Goal: Information Seeking & Learning: Learn about a topic

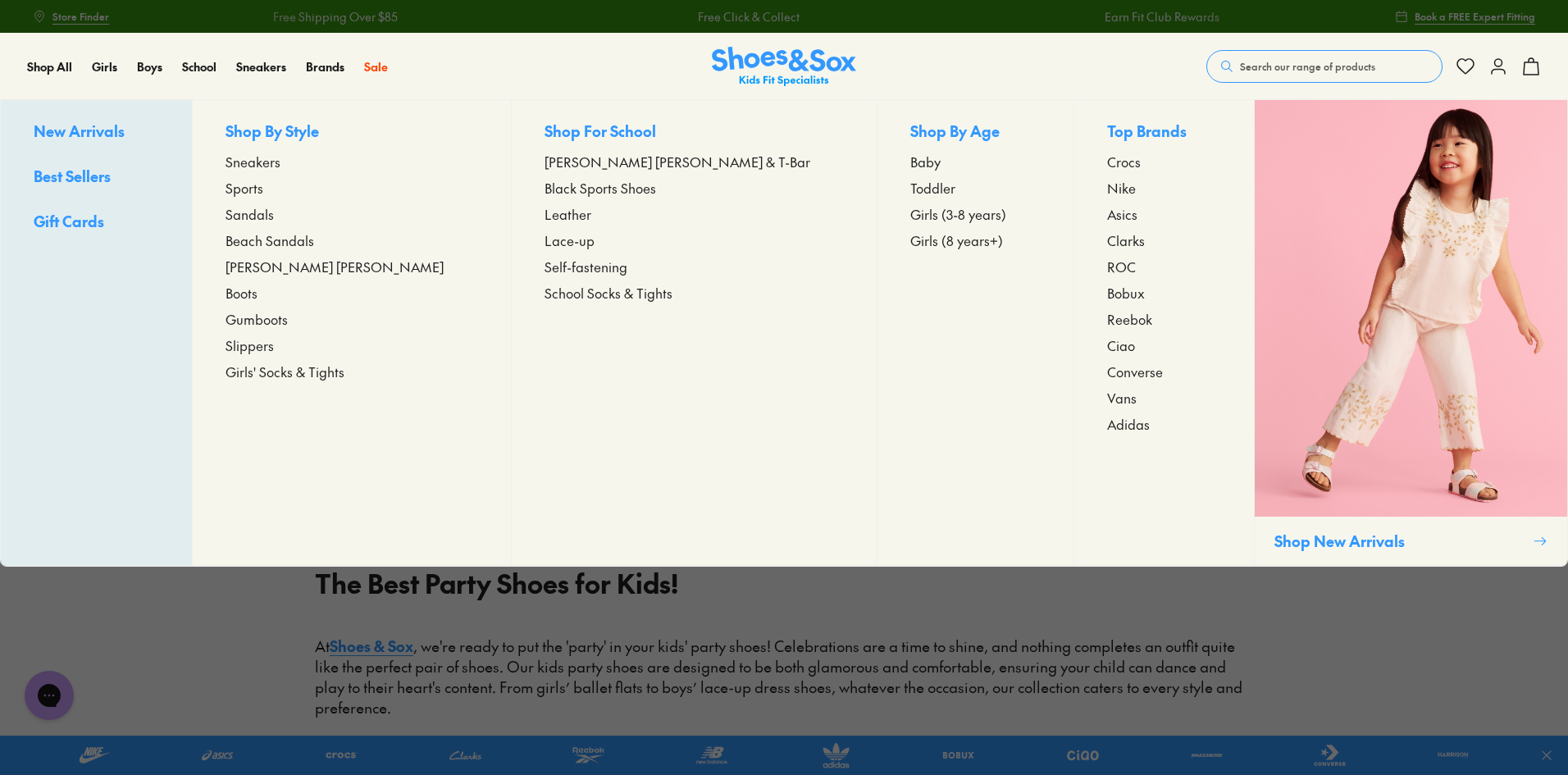
click at [911, 244] on span "Girls (8 years+)" at bounding box center [957, 240] width 93 height 20
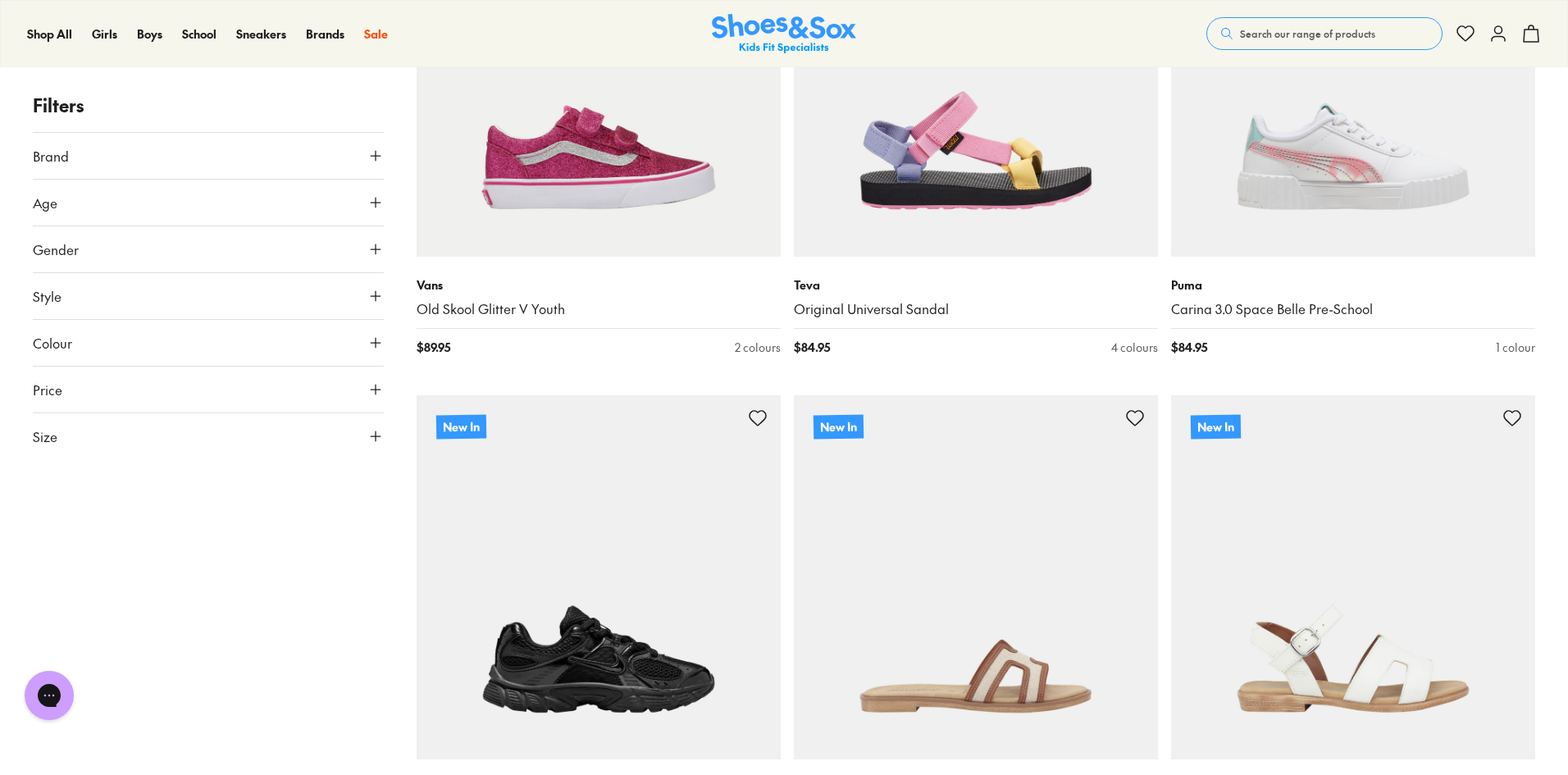
scroll to position [3444, 0]
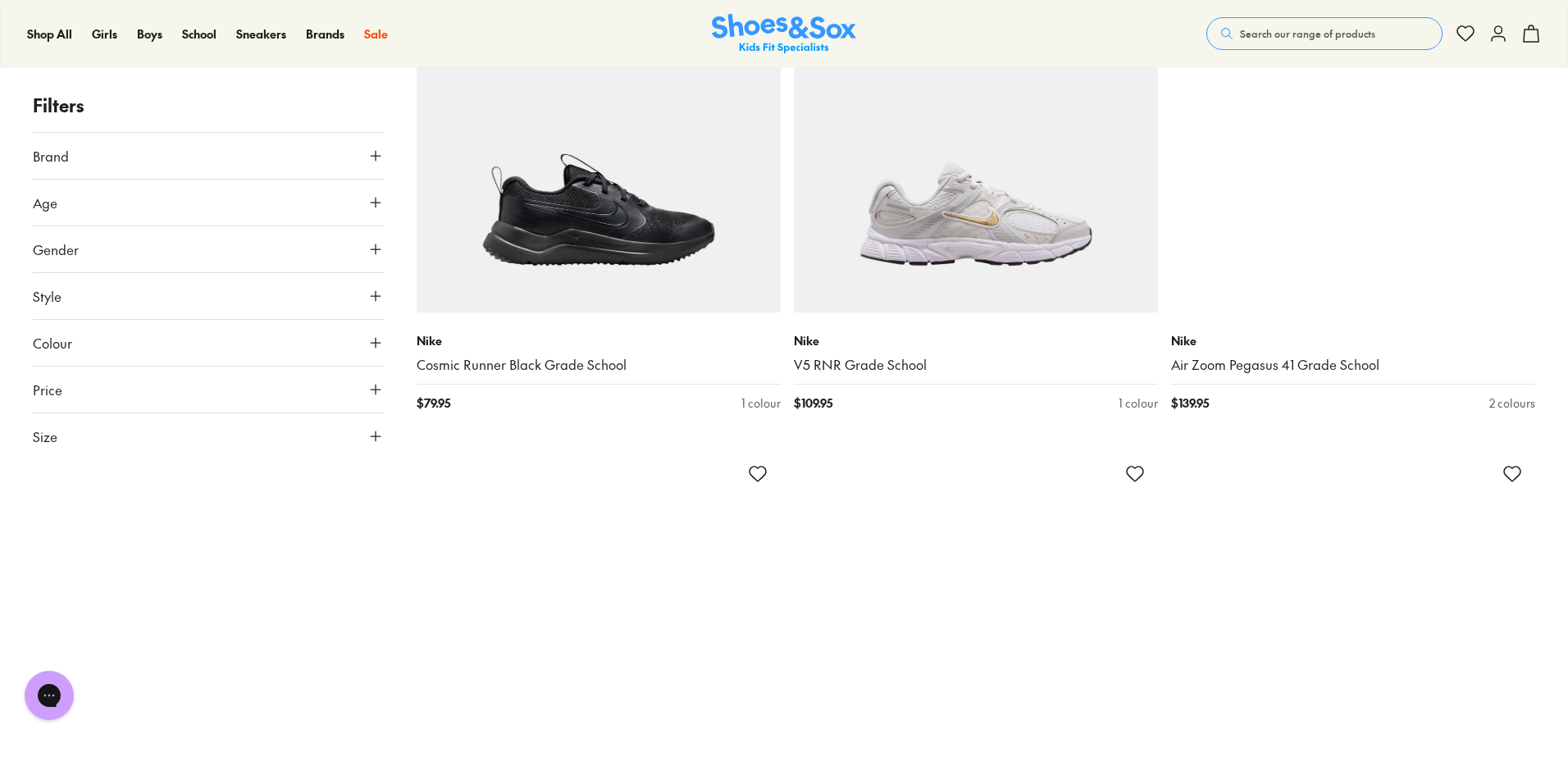
scroll to position [5494, 0]
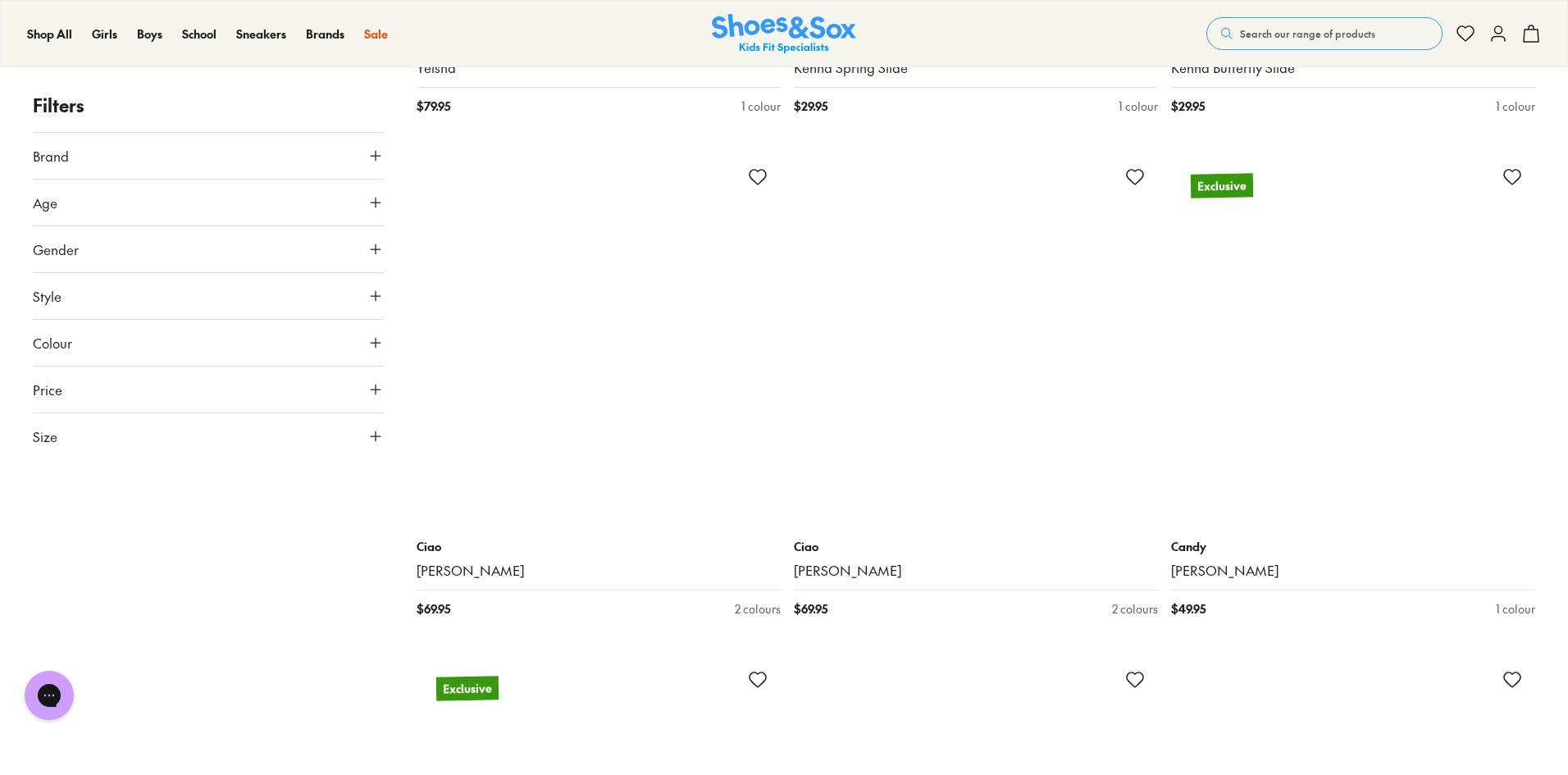
scroll to position [12546, 0]
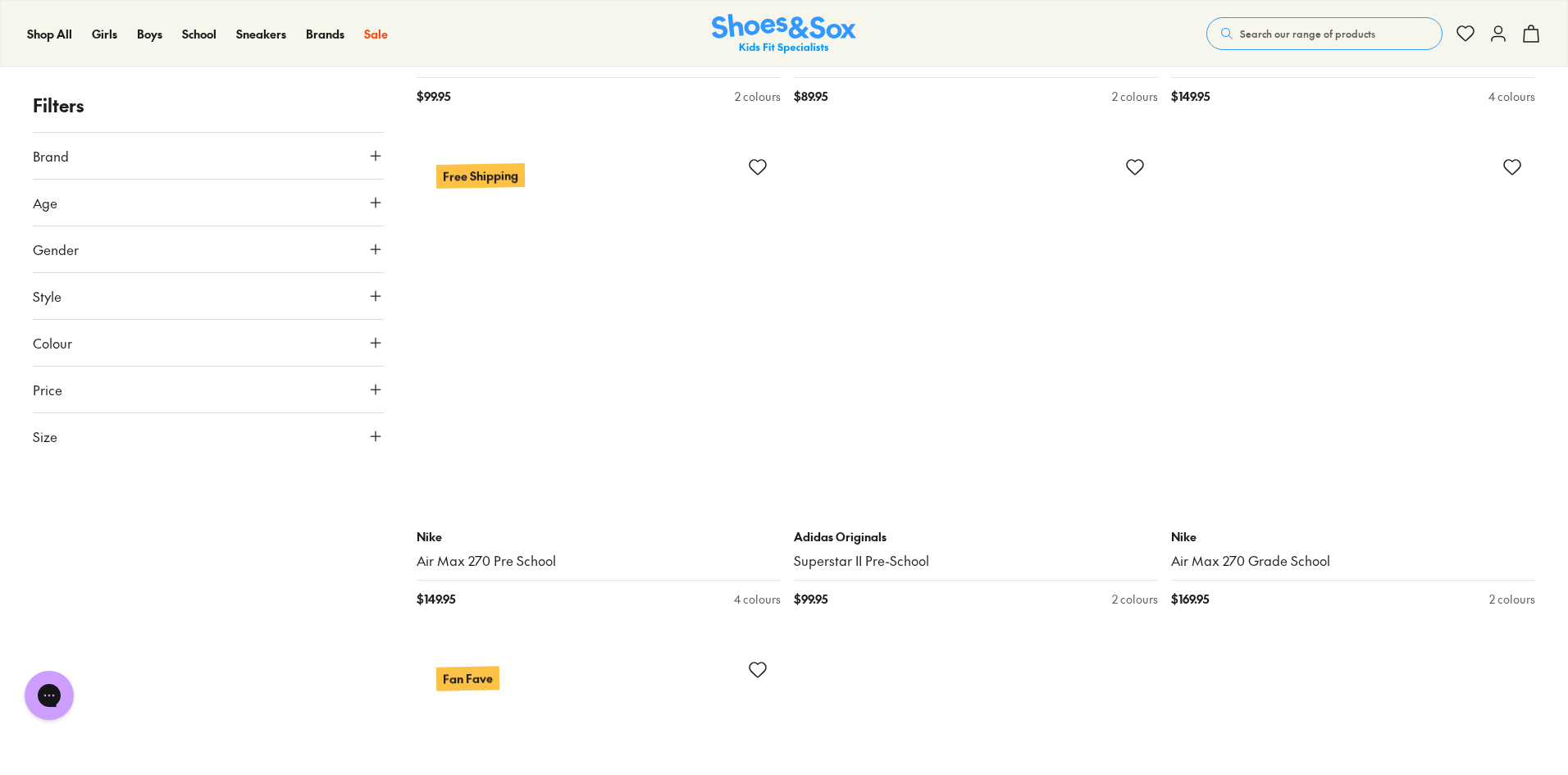
scroll to position [26405, 0]
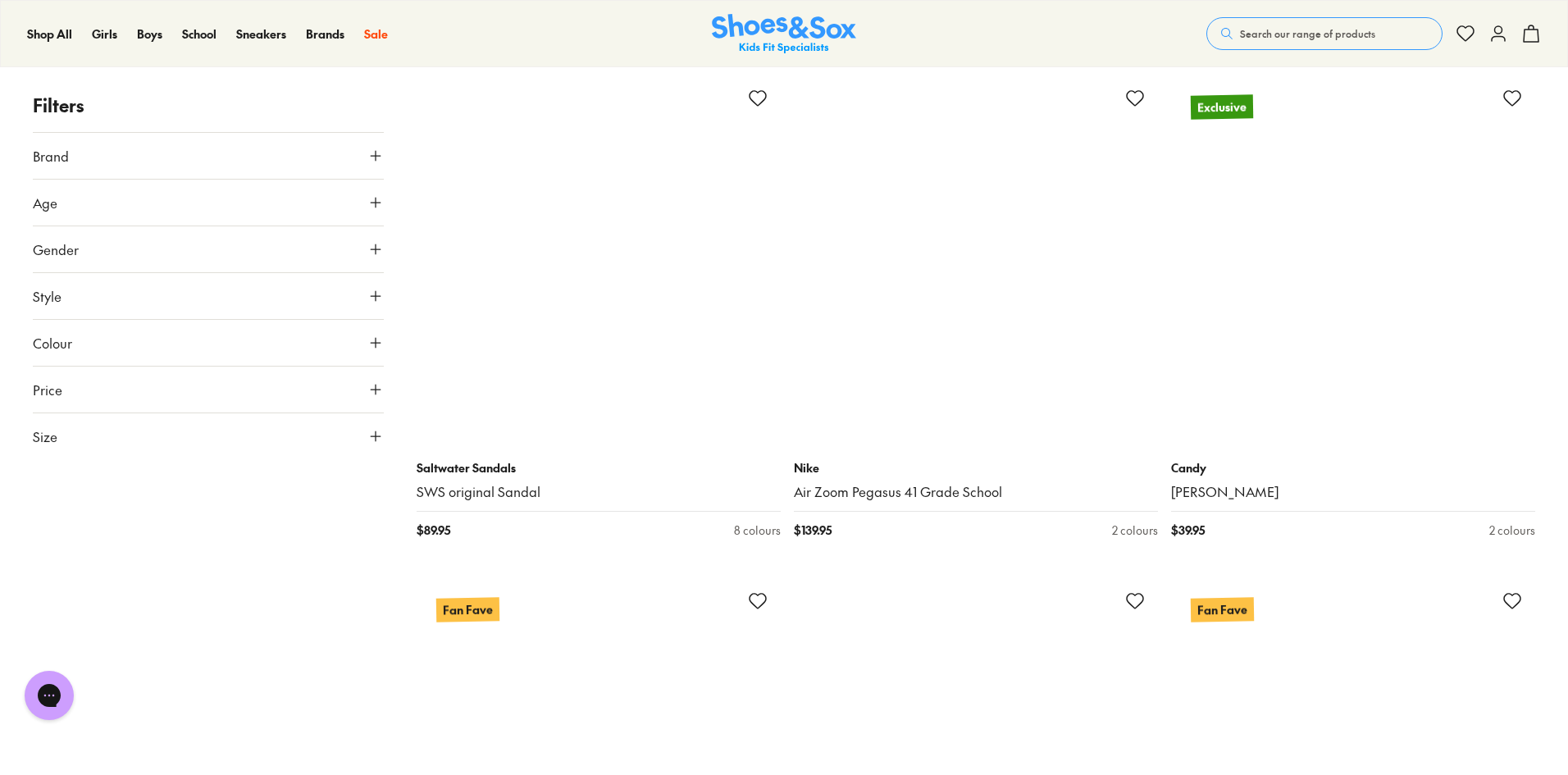
scroll to position [30505, 0]
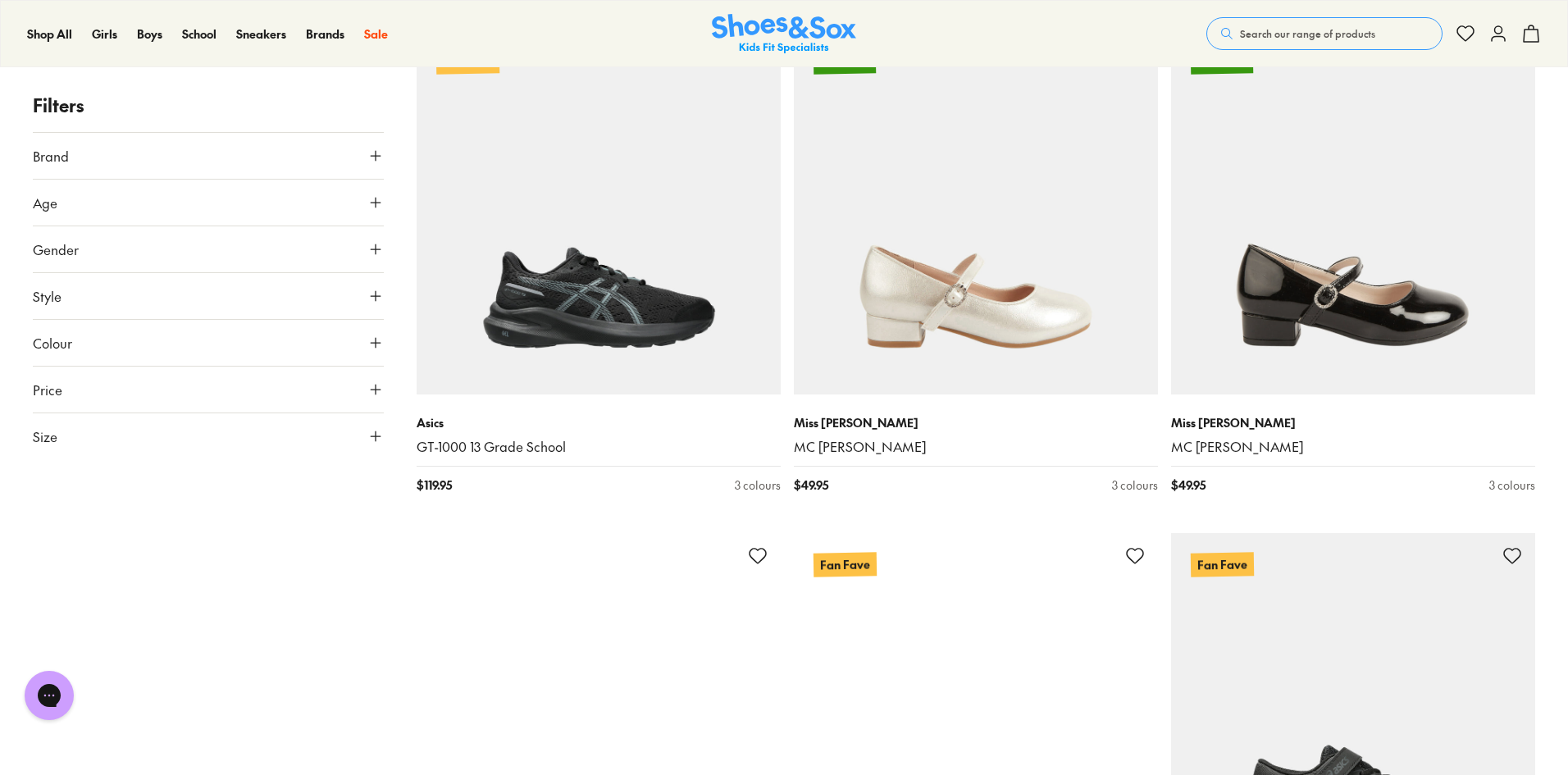
scroll to position [31899, 0]
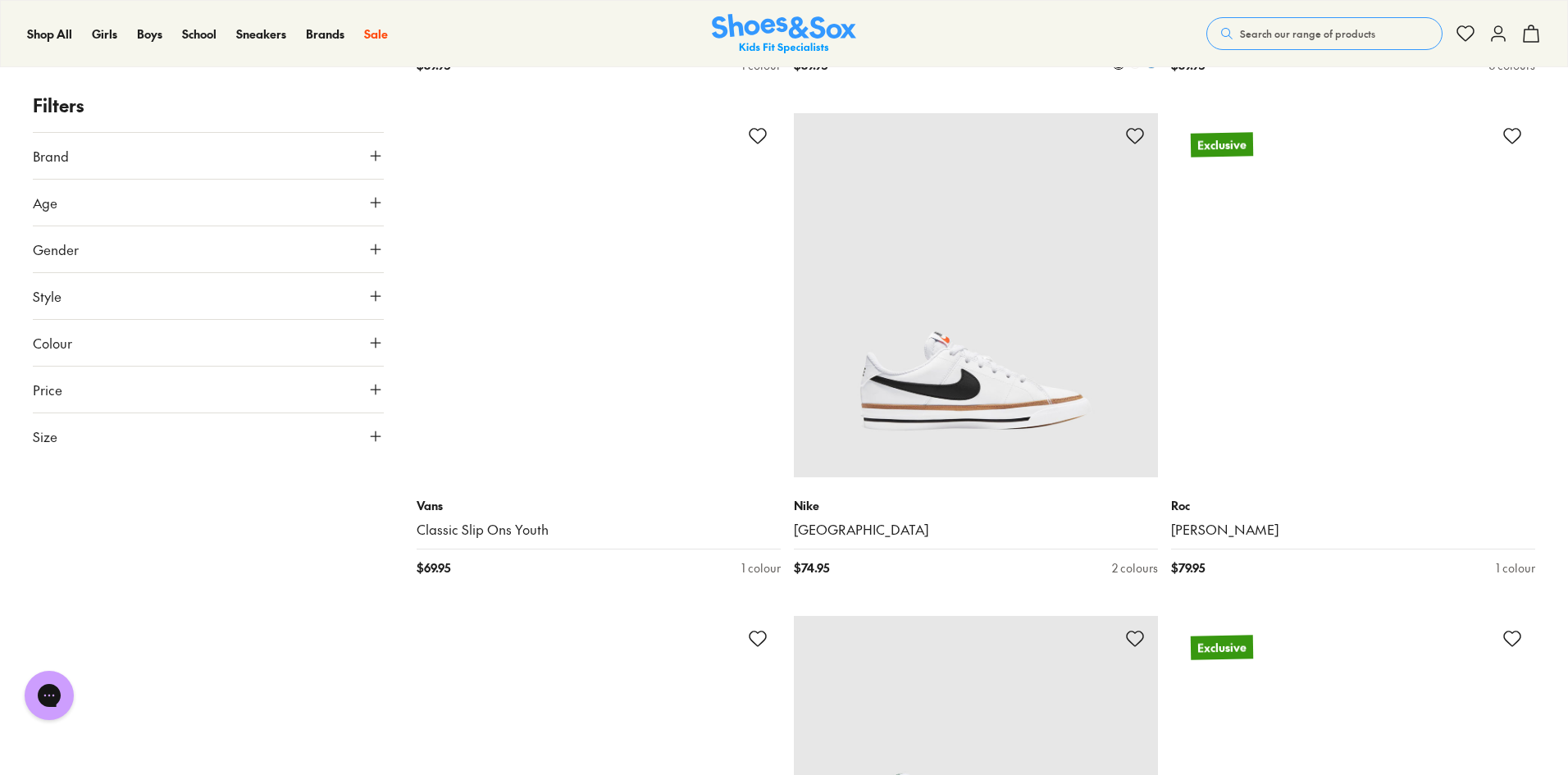
scroll to position [40754, 0]
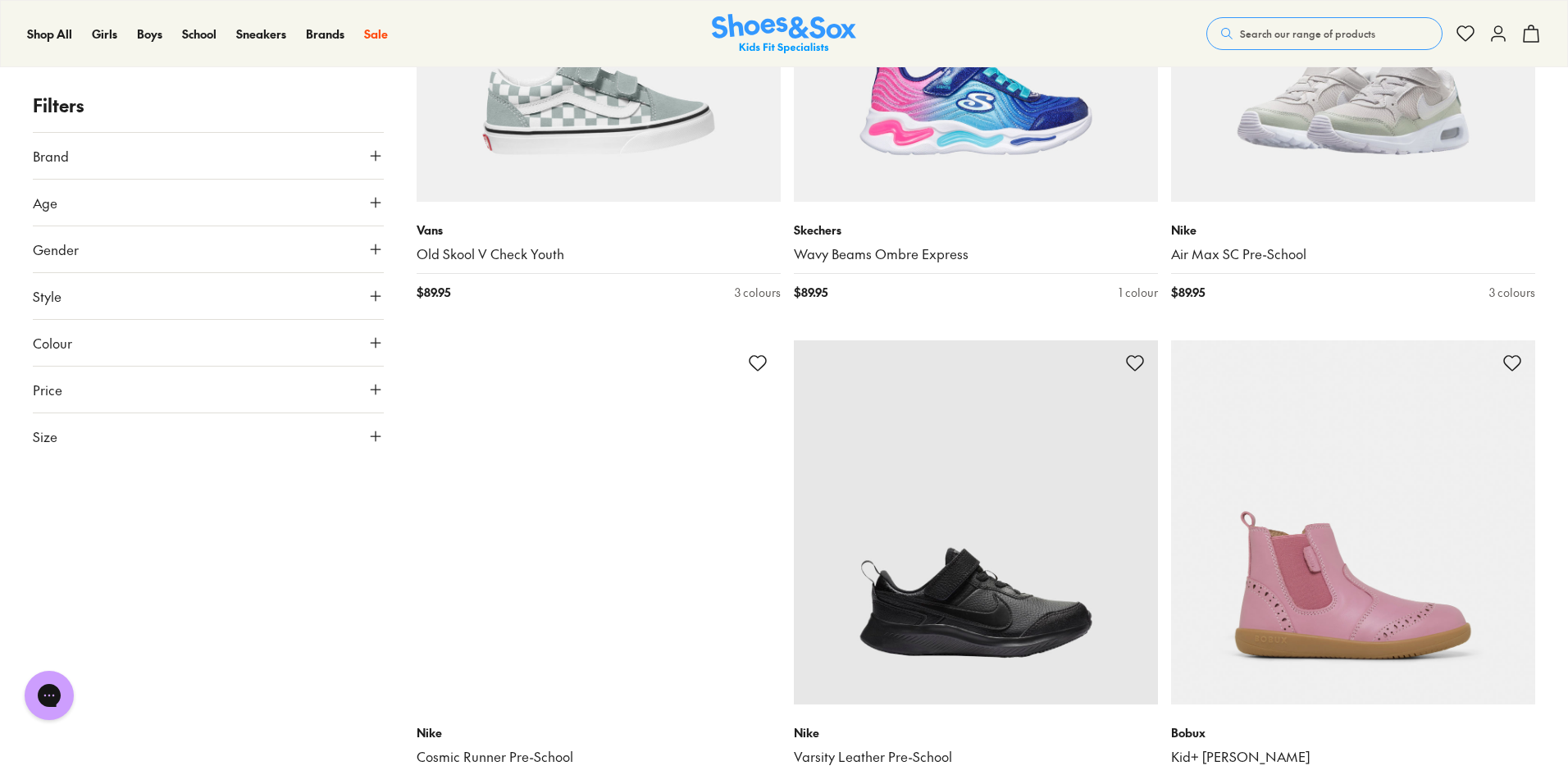
scroll to position [43707, 0]
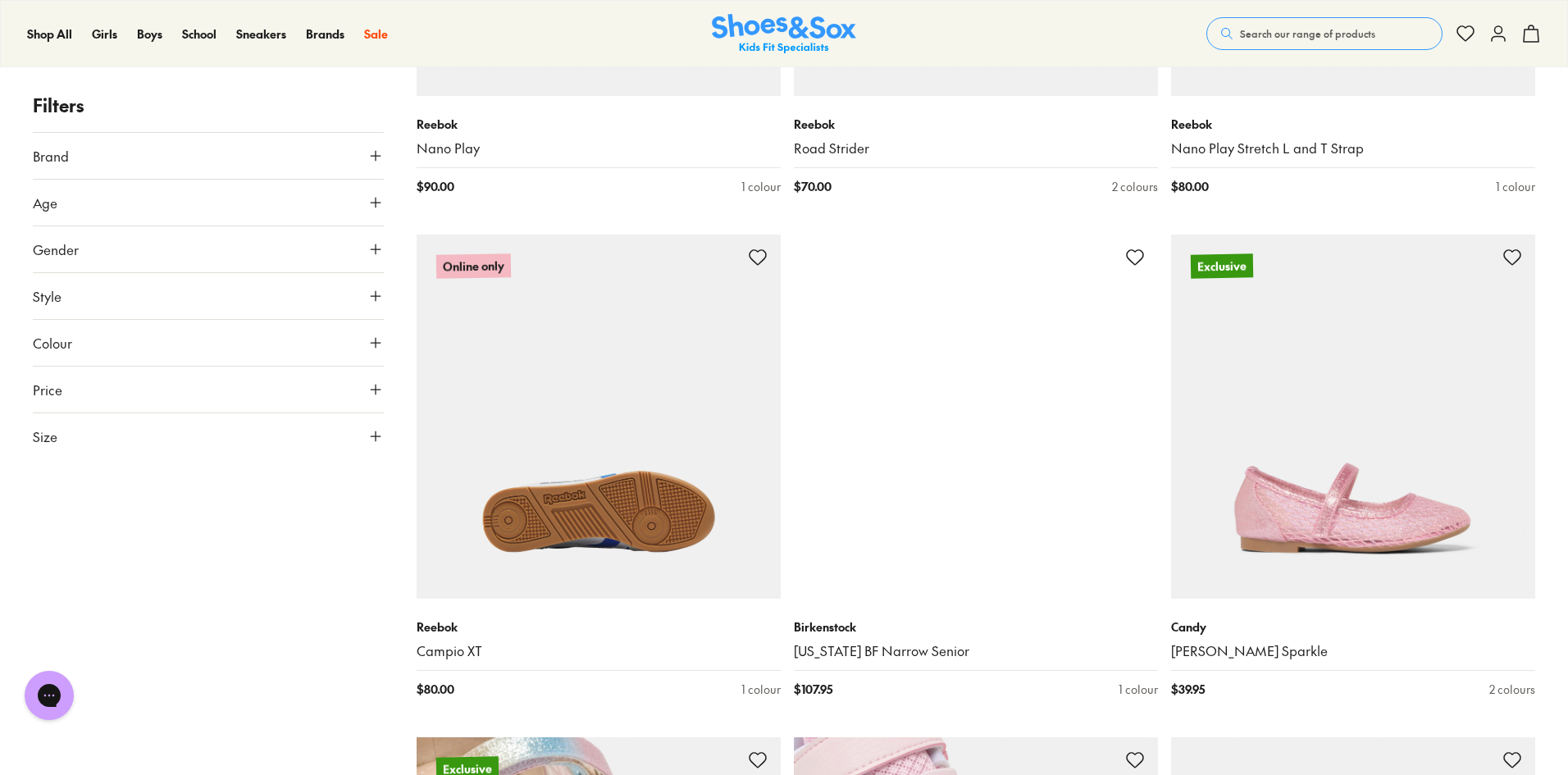
scroll to position [62239, 0]
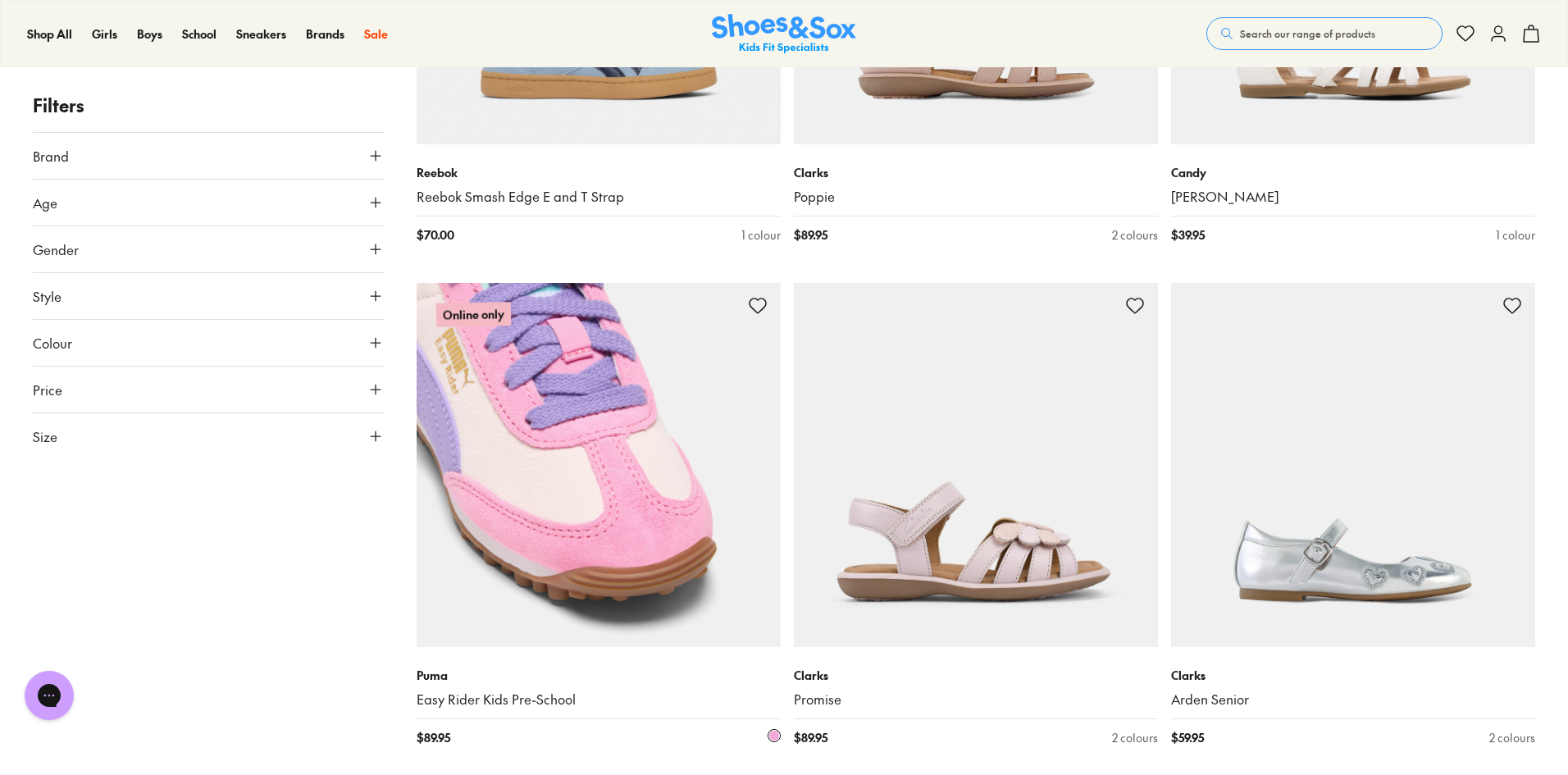
scroll to position [64289, 0]
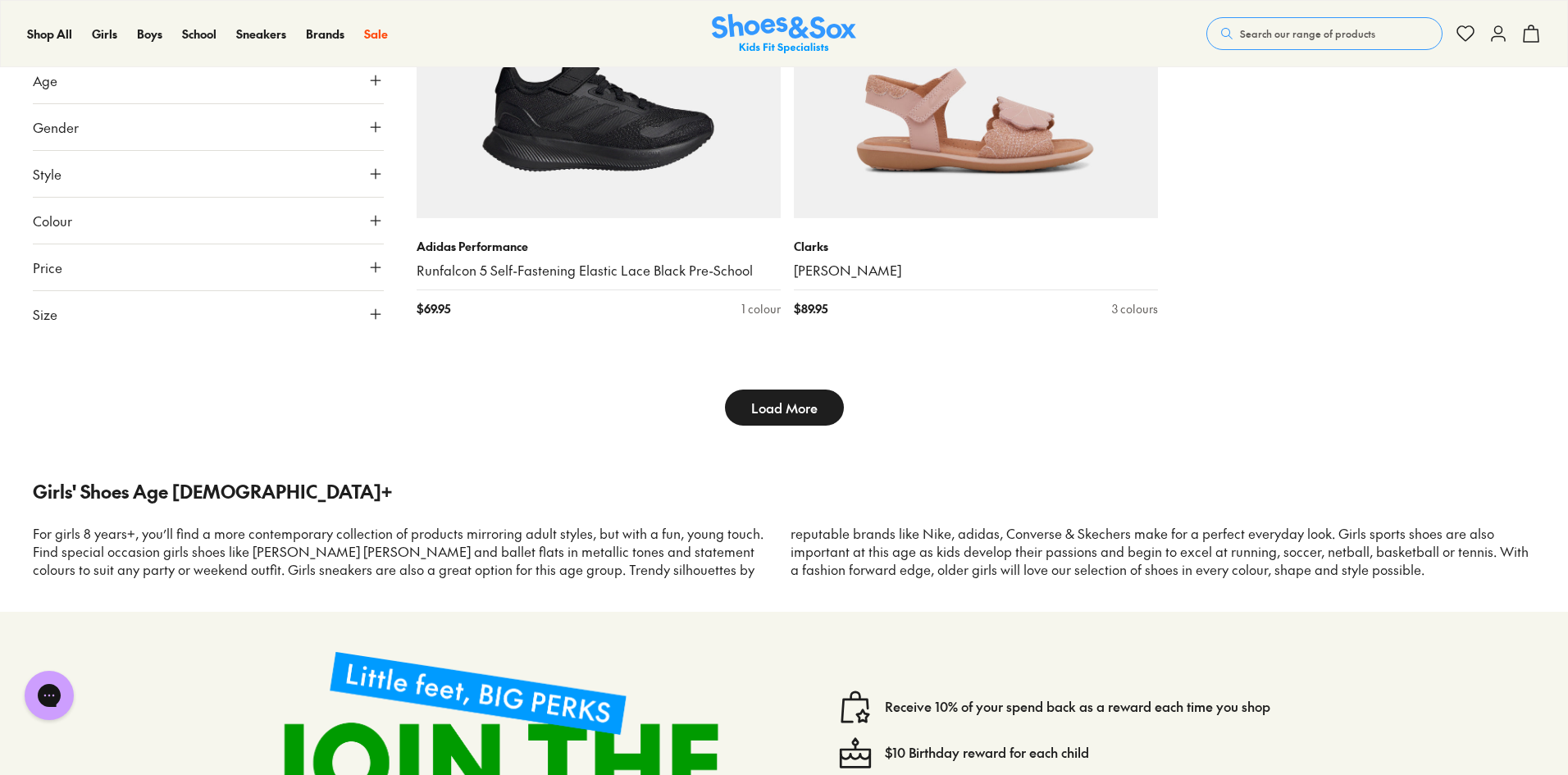
scroll to position [69865, 0]
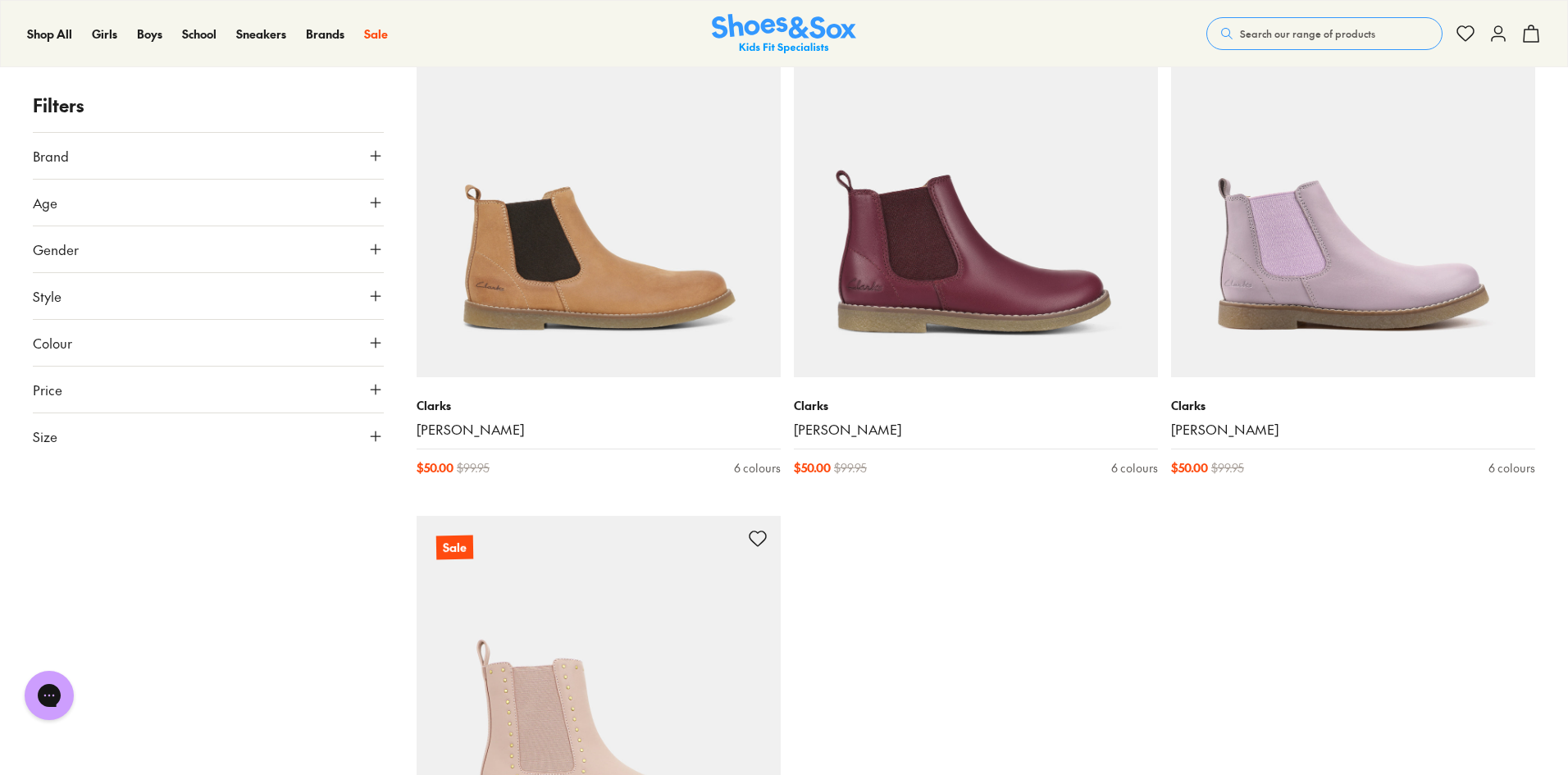
scroll to position [75195, 0]
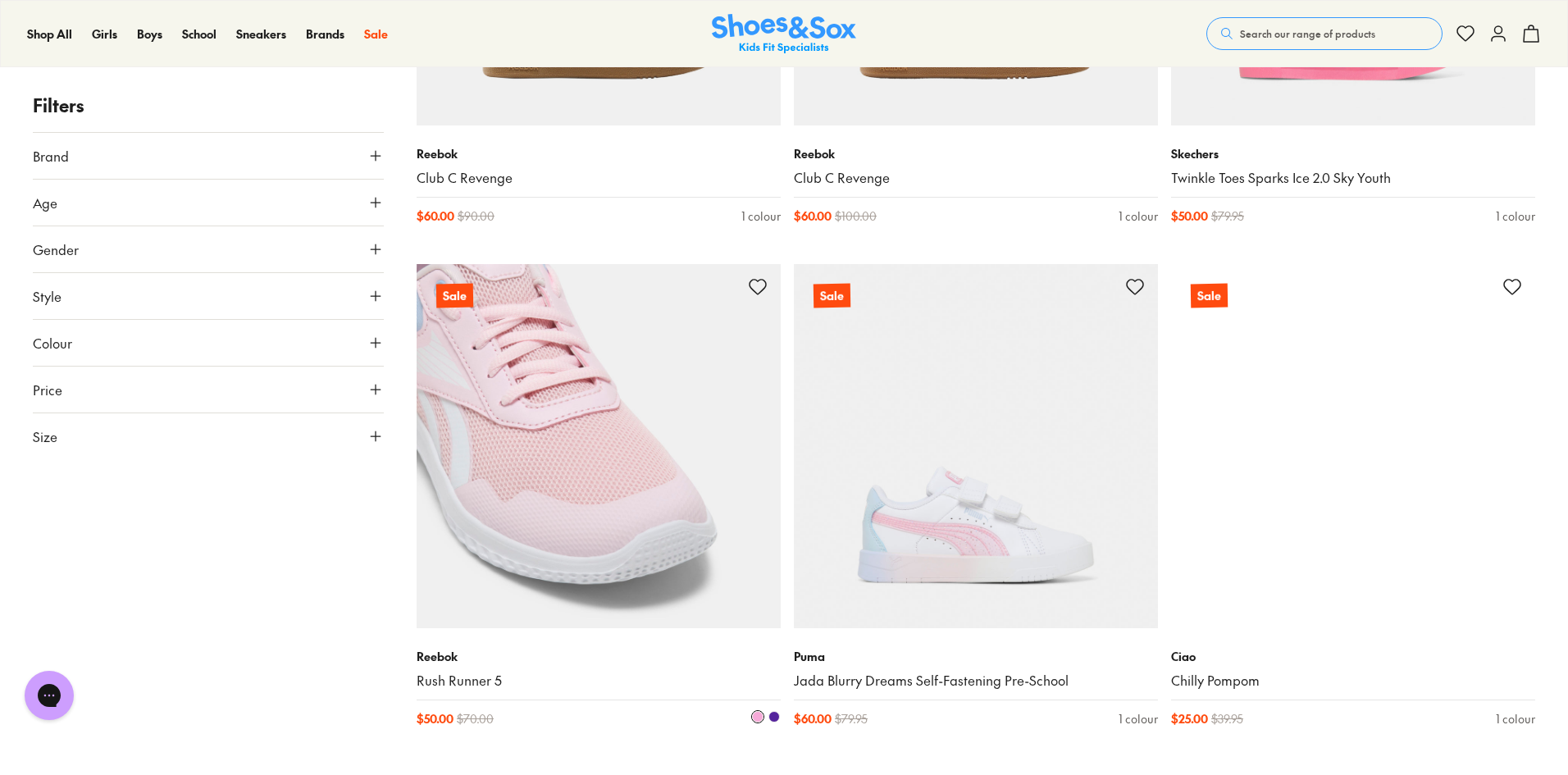
scroll to position [85363, 0]
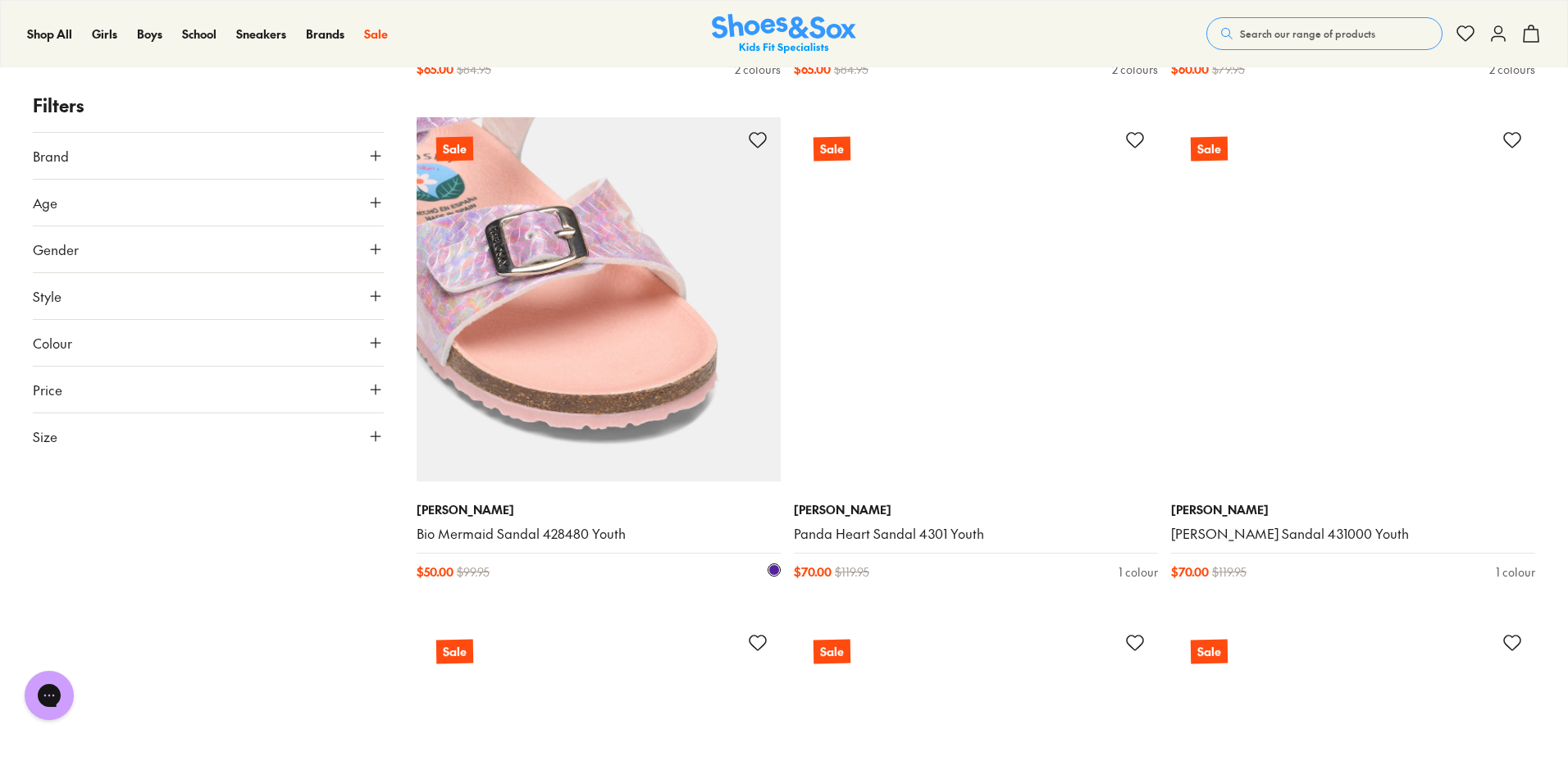
scroll to position [91596, 0]
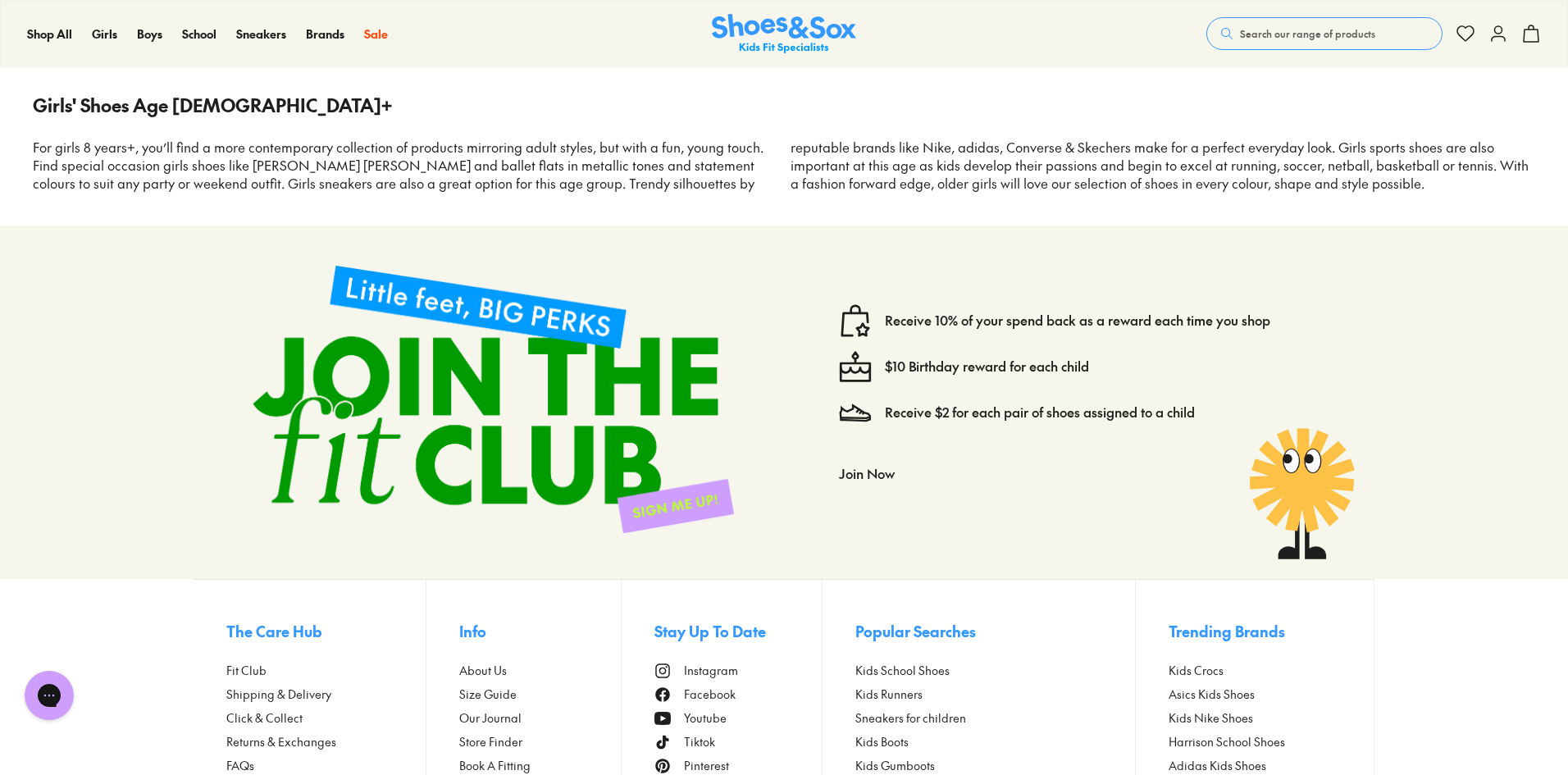
scroll to position [100533, 0]
